Goal: Information Seeking & Learning: Learn about a topic

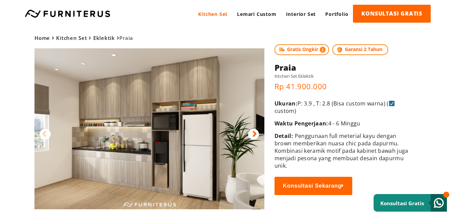
click at [251, 133] on div at bounding box center [253, 134] width 11 height 11
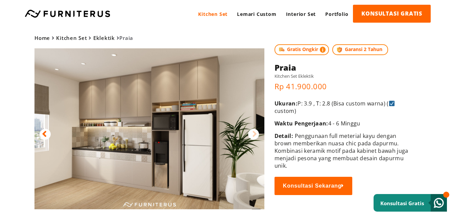
click at [127, 147] on img at bounding box center [150, 128] width 230 height 161
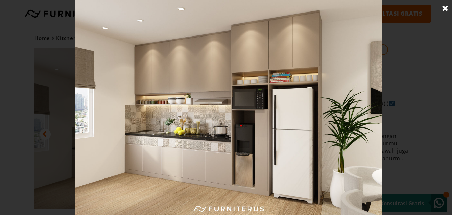
drag, startPoint x: 116, startPoint y: 97, endPoint x: 127, endPoint y: 85, distance: 16.3
click at [127, 85] on img at bounding box center [229, 107] width 308 height 215
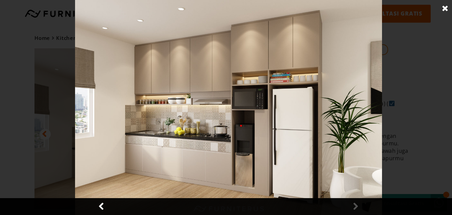
click at [130, 88] on img at bounding box center [229, 107] width 308 height 215
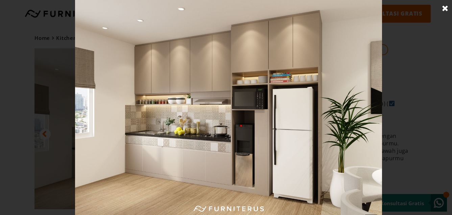
click at [155, 111] on img at bounding box center [229, 107] width 308 height 215
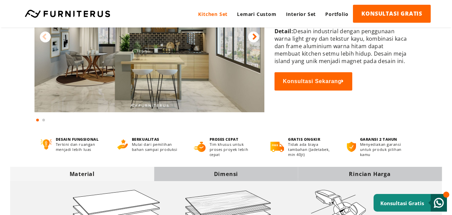
scroll to position [188, 0]
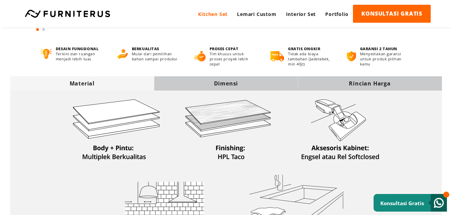
click at [232, 81] on div "Dimensi" at bounding box center [226, 83] width 144 height 7
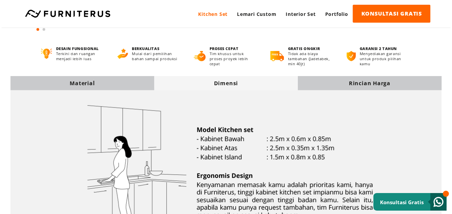
scroll to position [0, 0]
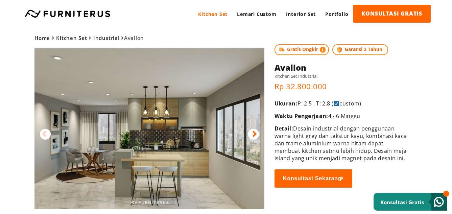
click at [190, 89] on img at bounding box center [150, 128] width 230 height 161
